Goal: Task Accomplishment & Management: Manage account settings

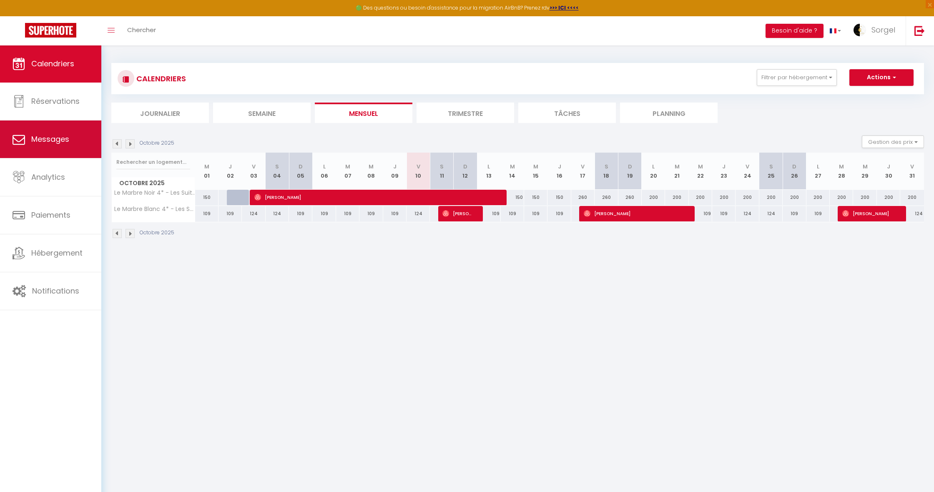
click at [69, 143] on span "Messages" at bounding box center [50, 139] width 38 height 10
select select "message"
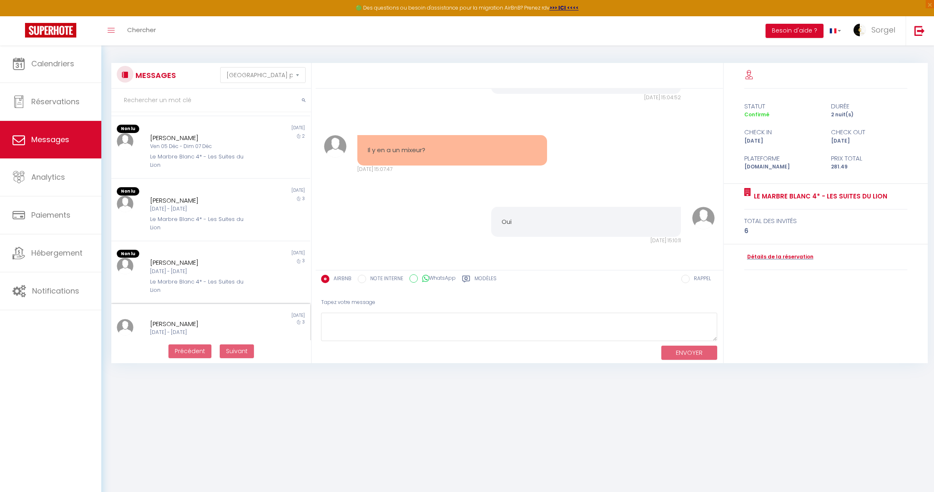
scroll to position [296, 0]
click at [76, 98] on span "Réservations" at bounding box center [55, 101] width 48 height 10
select select "not_cancelled"
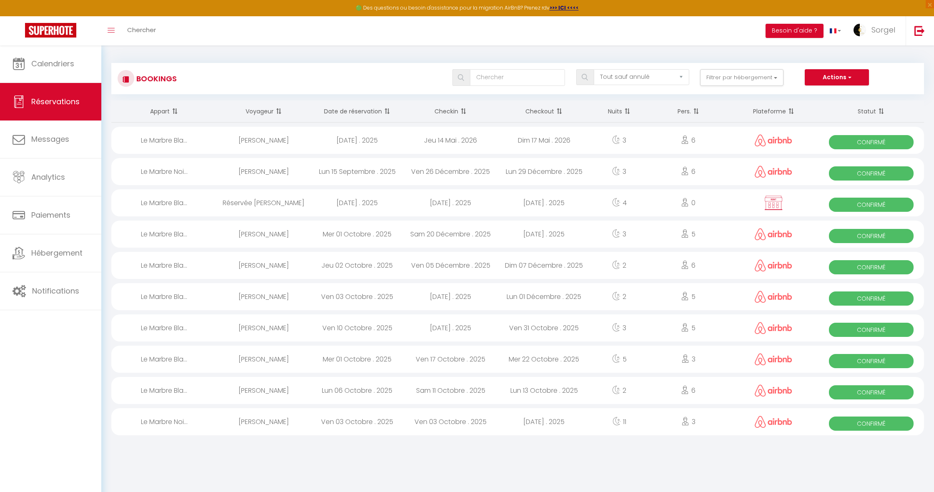
click at [847, 425] on span "Confirmé" at bounding box center [871, 424] width 85 height 14
select select "OK"
select select "1"
select select "0"
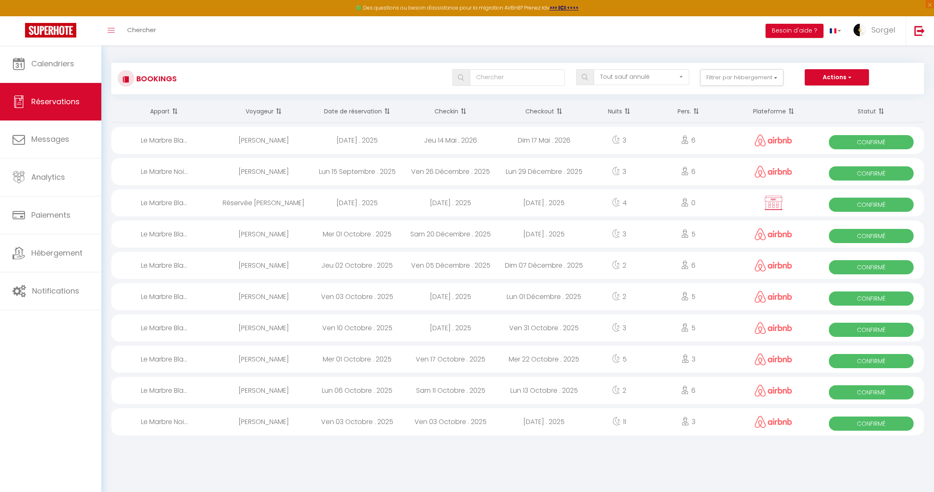
select select "1"
select select
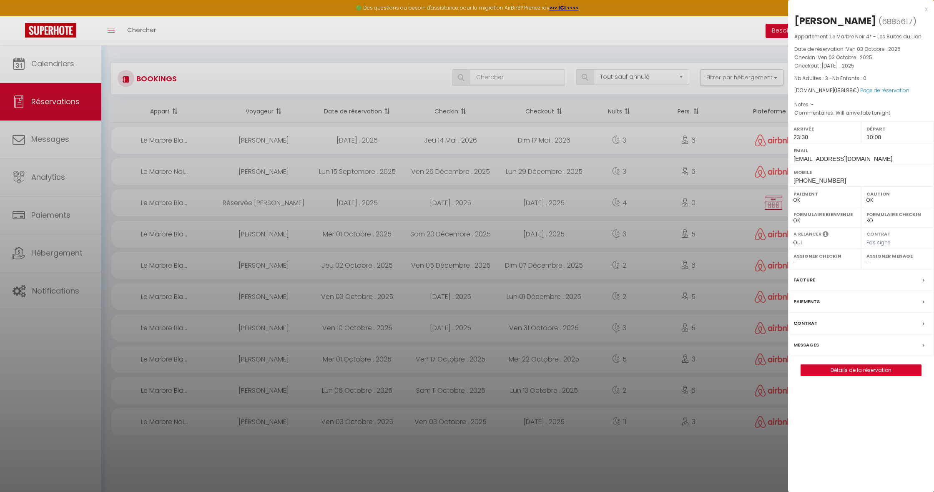
click at [921, 278] on div "Facture" at bounding box center [861, 280] width 146 height 22
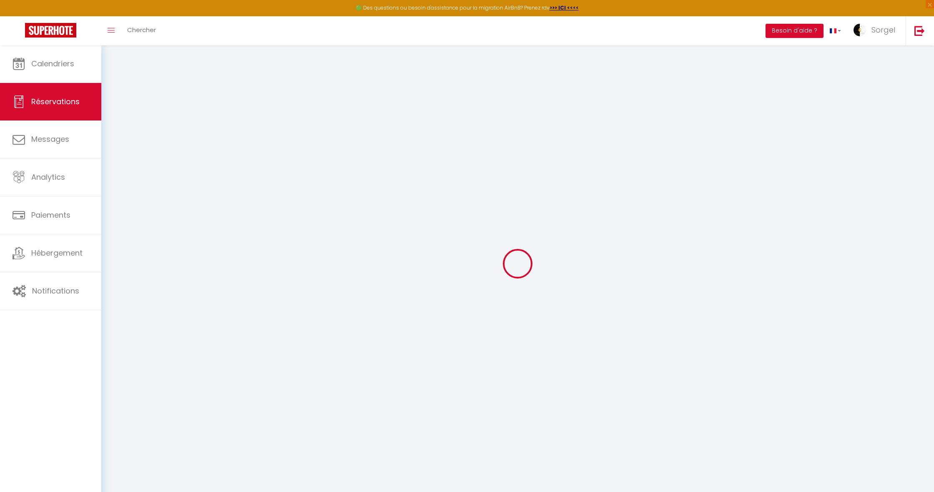
select select "other"
select select "cleaning"
select select "taxes"
select select
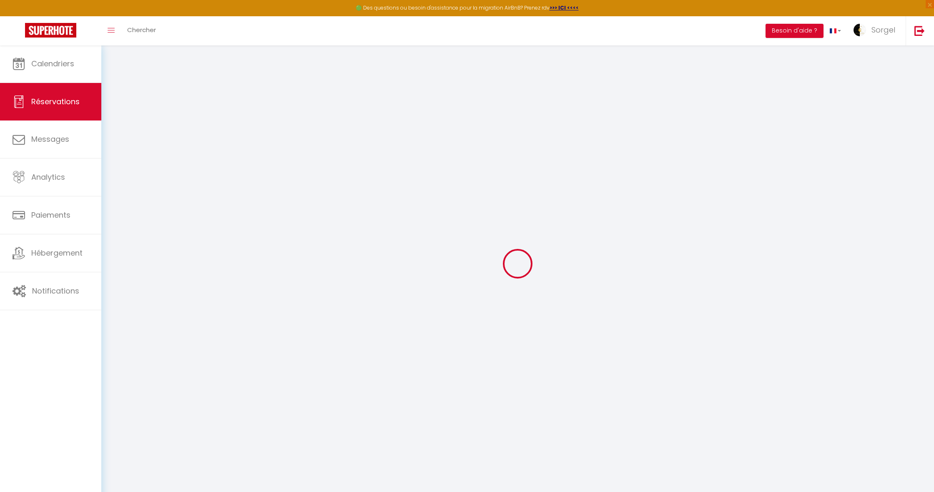
select select
checkbox input "false"
select select
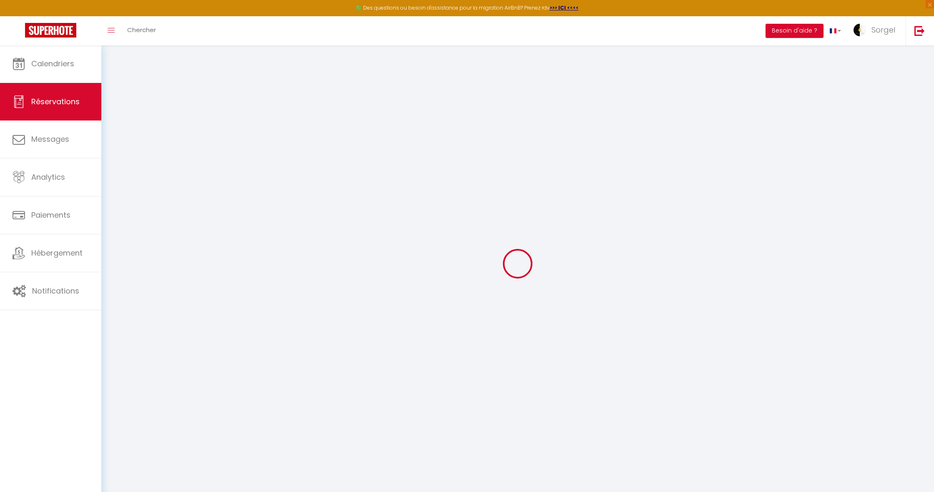
checkbox input "false"
type textarea "Will arrive late tonight"
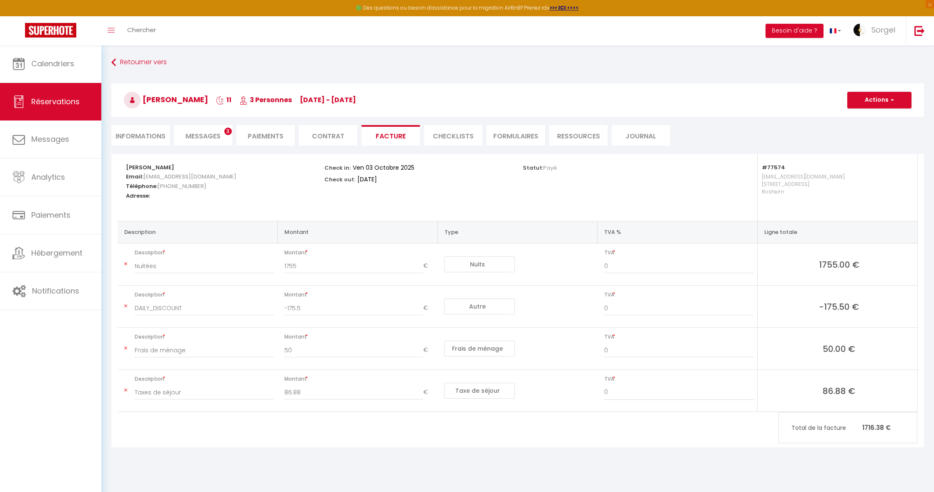
click at [220, 131] on li "Messages 3" at bounding box center [203, 135] width 58 height 20
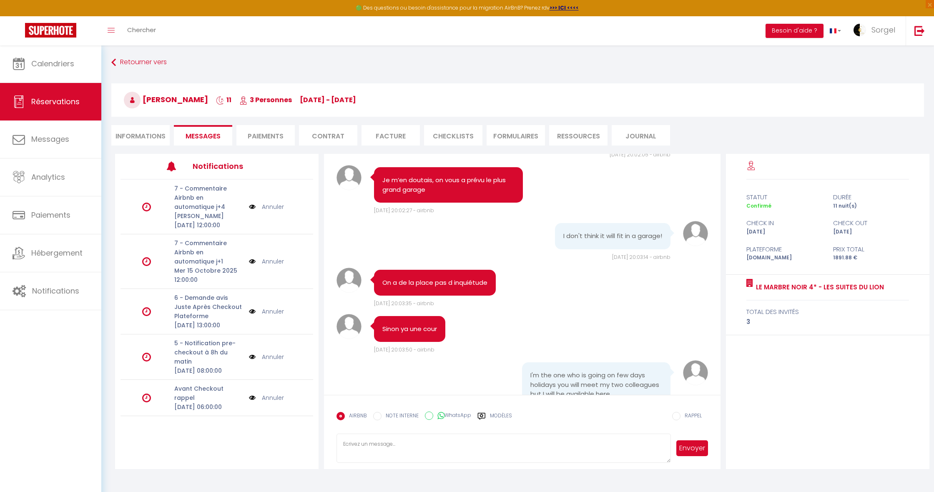
scroll to position [2490, 0]
click at [564, 83] on h3 "Rolands Serģis 11 3 Personnes [DATE] - [DATE]" at bounding box center [517, 99] width 813 height 33
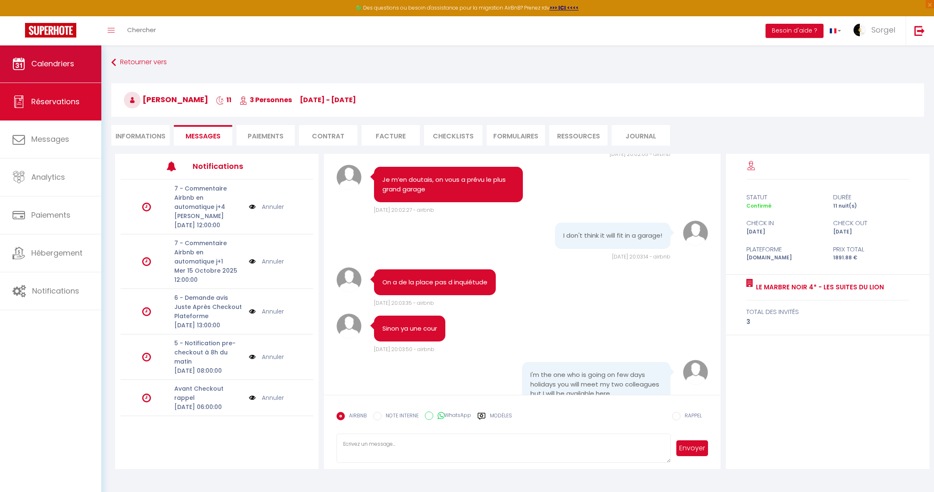
click at [42, 69] on span "Calendriers" at bounding box center [52, 63] width 43 height 10
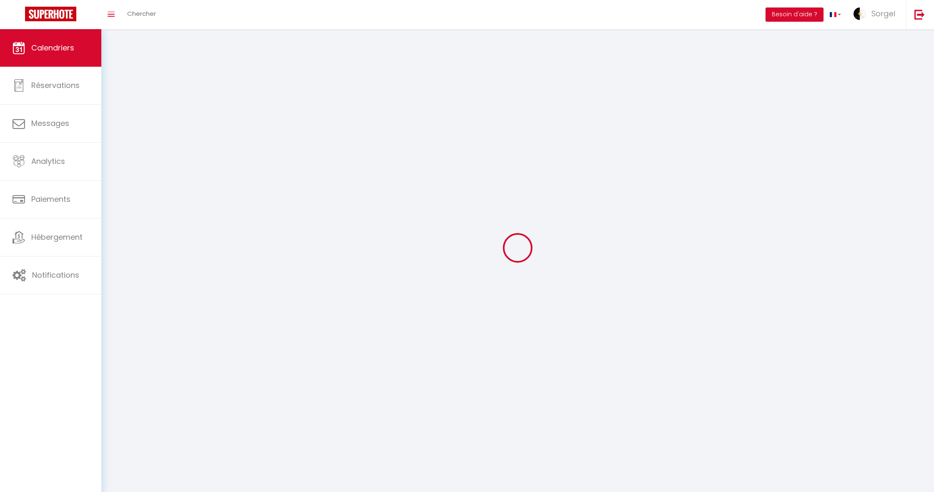
select select
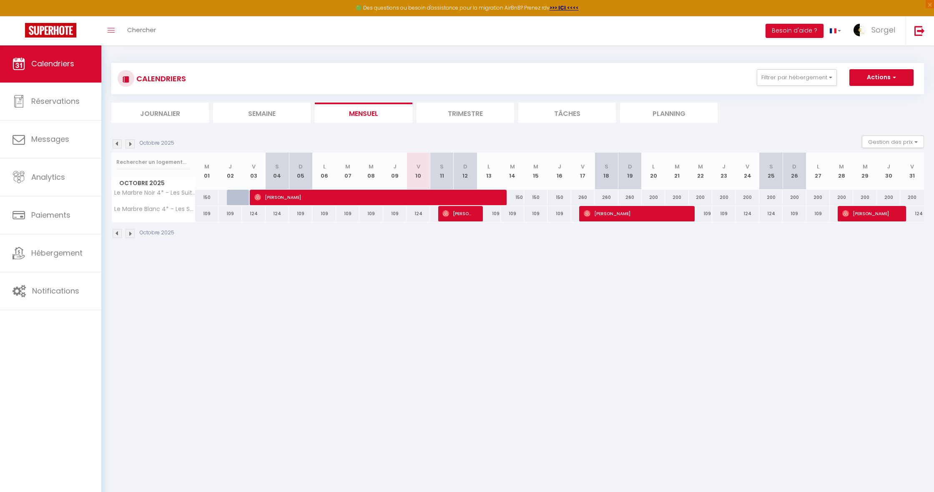
click at [327, 196] on span "[PERSON_NAME]" at bounding box center [374, 197] width 241 height 16
select select "OK"
select select "1"
select select "0"
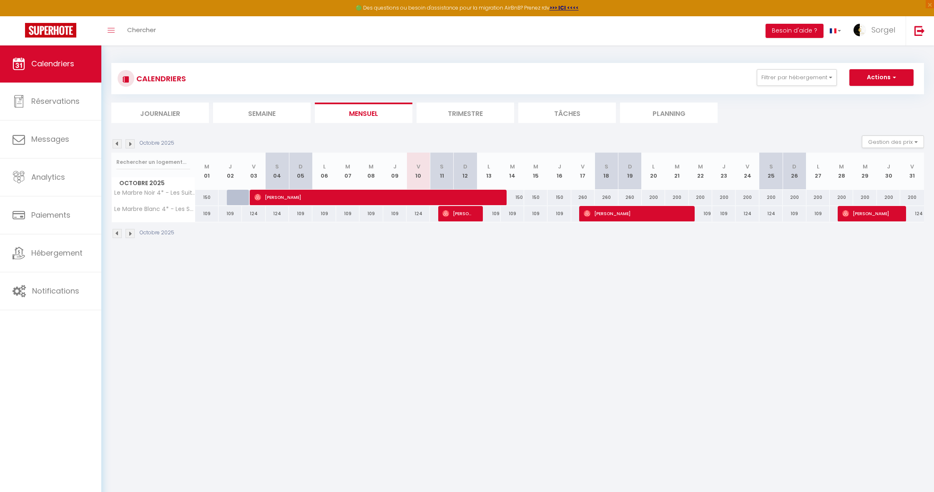
select select "1"
select select
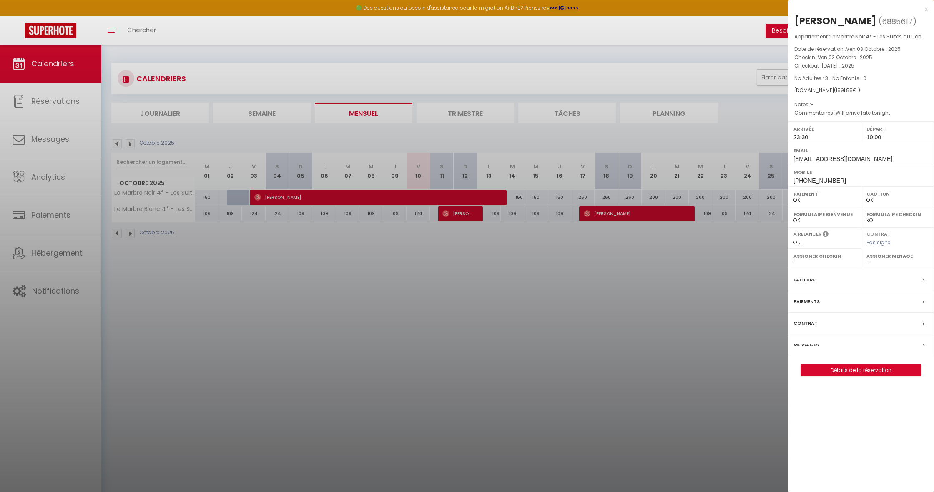
click at [877, 276] on div "Facture" at bounding box center [861, 280] width 146 height 22
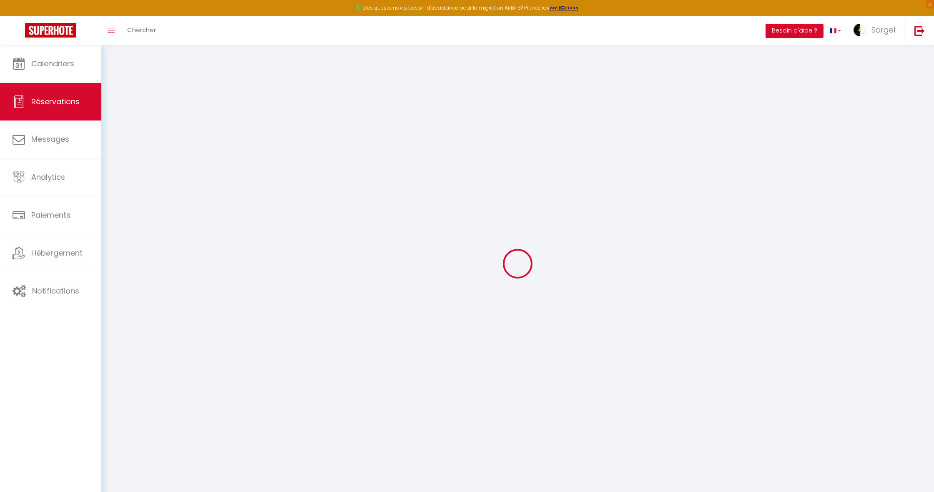
select select
checkbox input "false"
select select
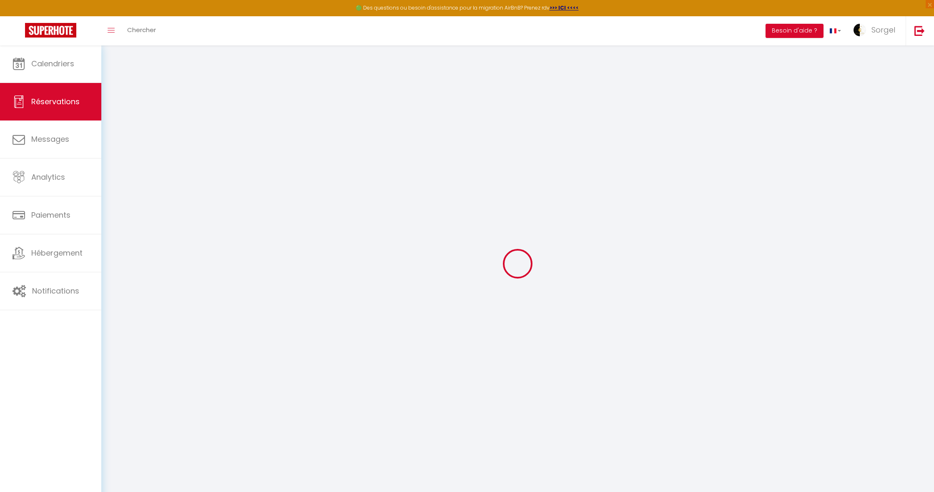
select select
checkbox input "false"
type textarea "Will arrive late tonight"
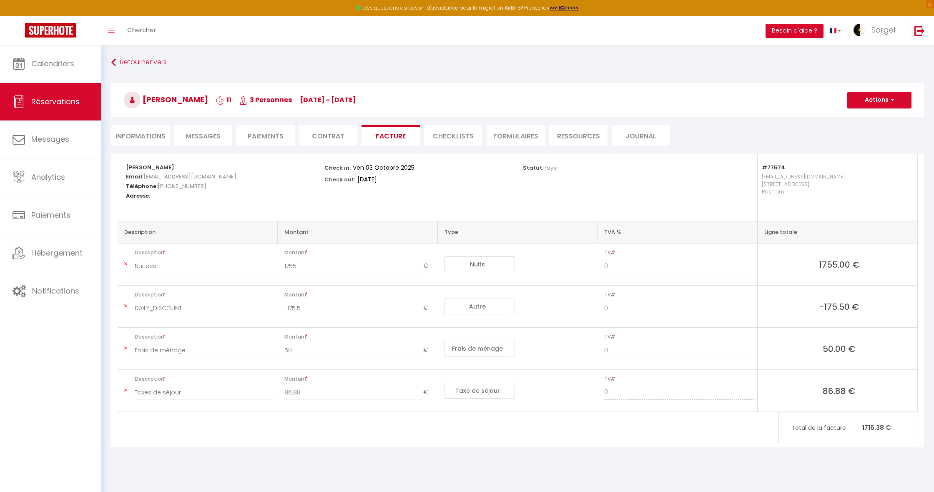
click at [139, 136] on li "Informations" at bounding box center [140, 135] width 58 height 20
select select
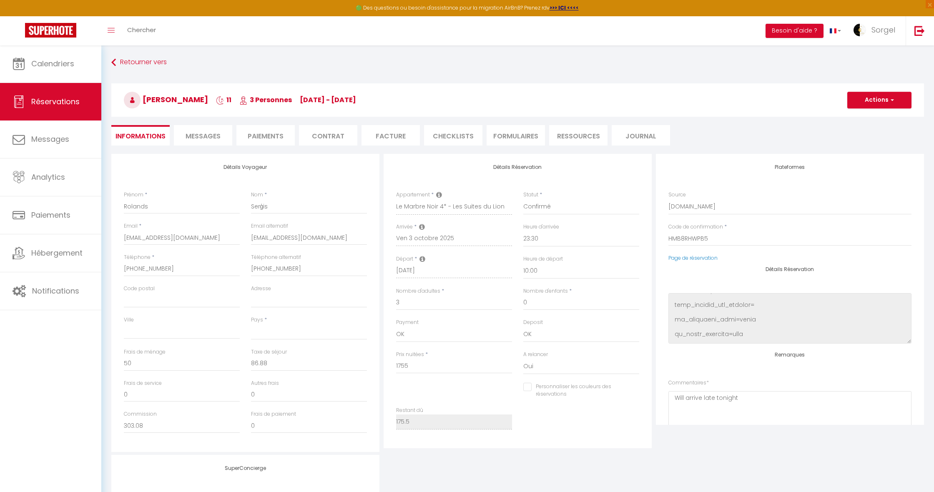
scroll to position [671, 0]
click at [194, 137] on span "Messages" at bounding box center [203, 136] width 35 height 10
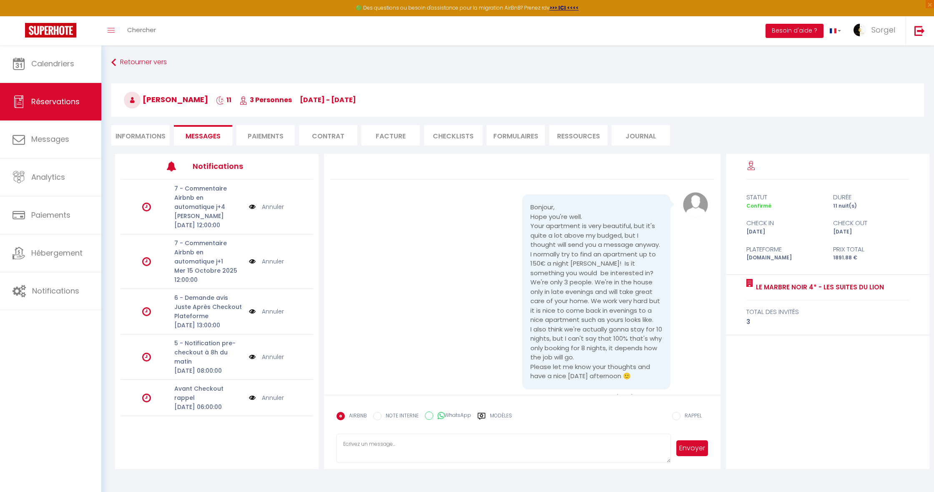
drag, startPoint x: 270, startPoint y: 136, endPoint x: 312, endPoint y: 137, distance: 42.5
click at [270, 136] on li "Paiements" at bounding box center [265, 135] width 58 height 20
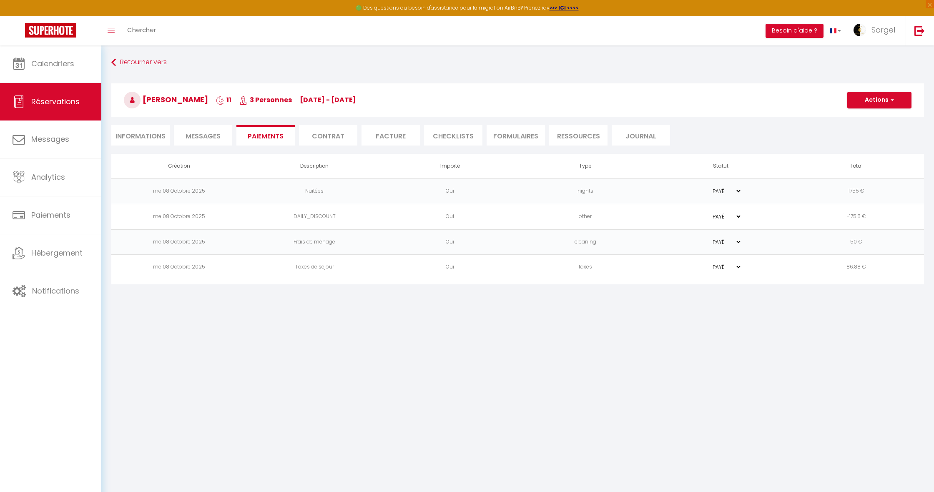
click at [319, 137] on li "Contrat" at bounding box center [328, 135] width 58 height 20
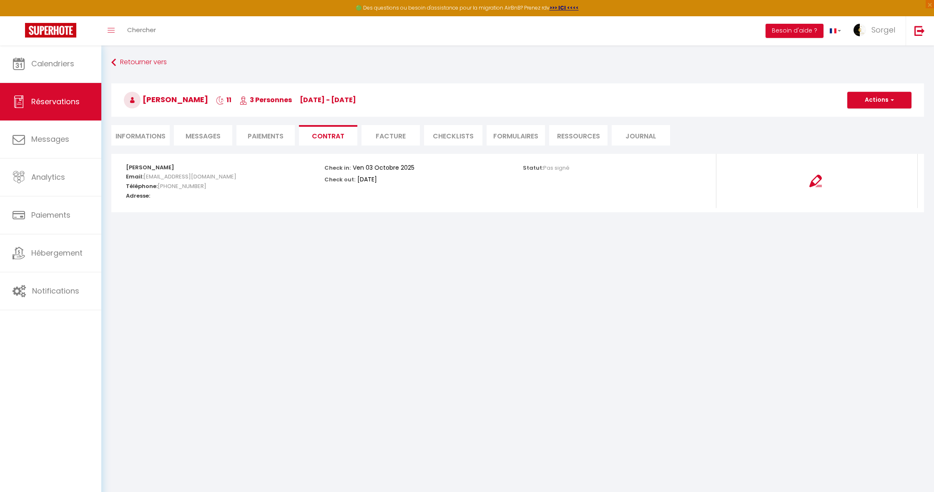
scroll to position [9, 0]
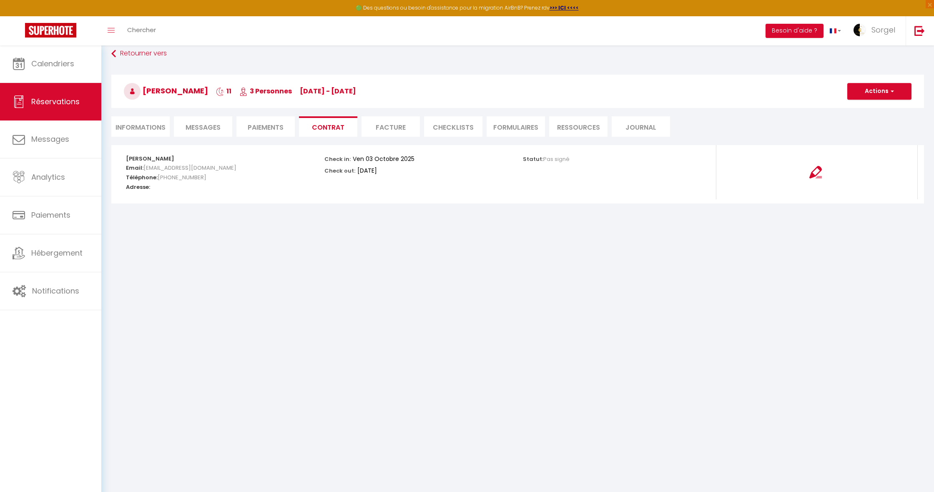
click at [813, 171] on img at bounding box center [815, 172] width 13 height 13
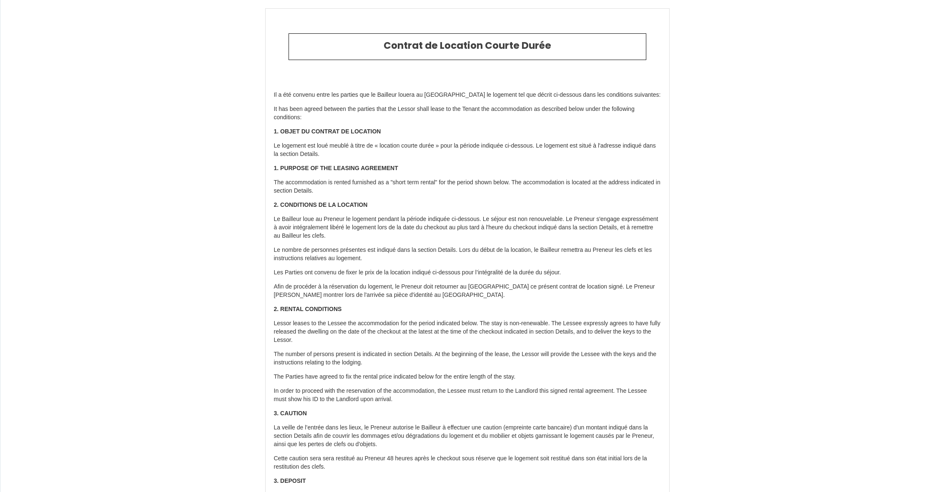
select select
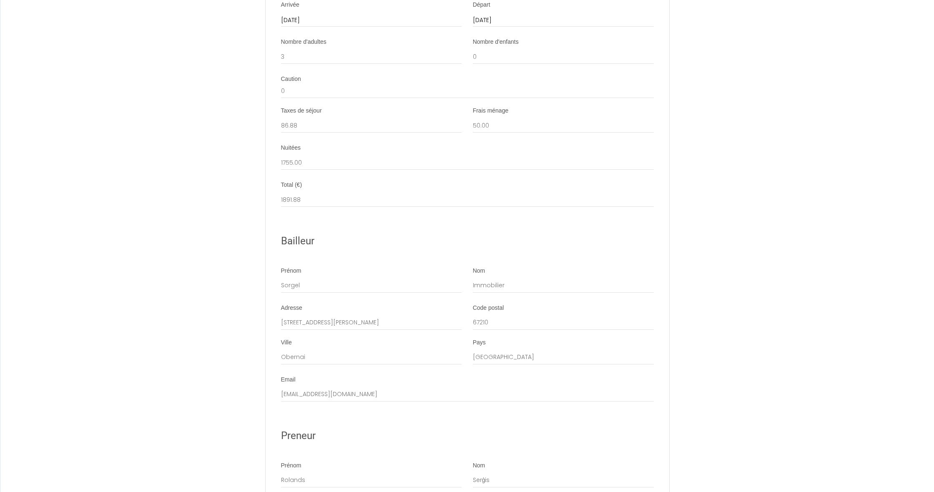
scroll to position [1125, 0]
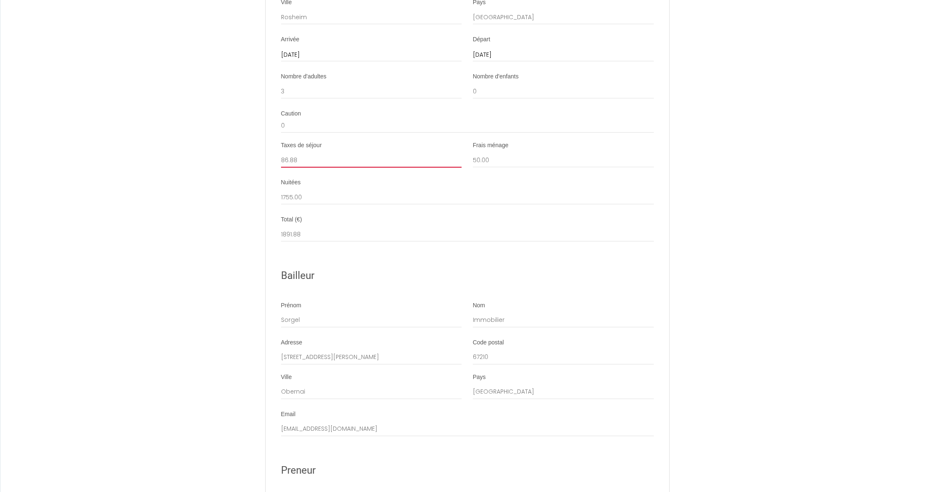
drag, startPoint x: 333, startPoint y: 132, endPoint x: 338, endPoint y: 131, distance: 5.5
click at [332, 153] on input "86.88" at bounding box center [371, 160] width 181 height 15
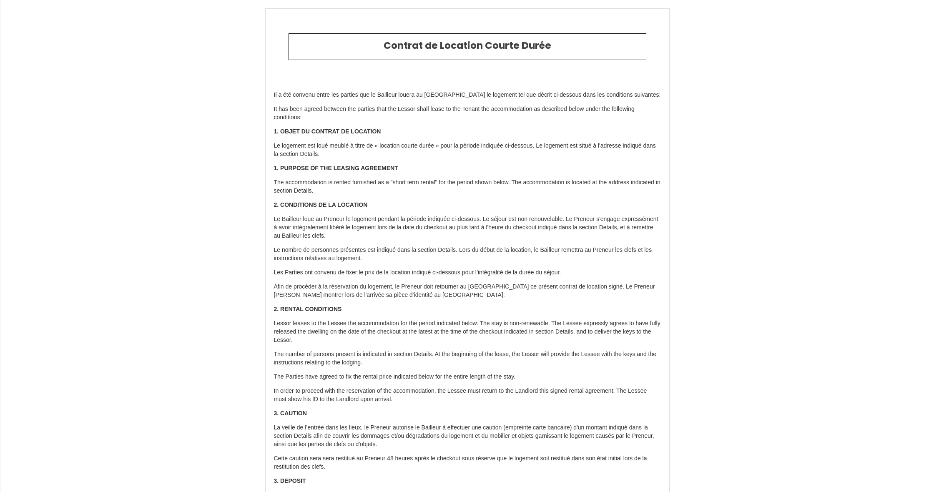
scroll to position [0, 0]
